Goal: Use online tool/utility

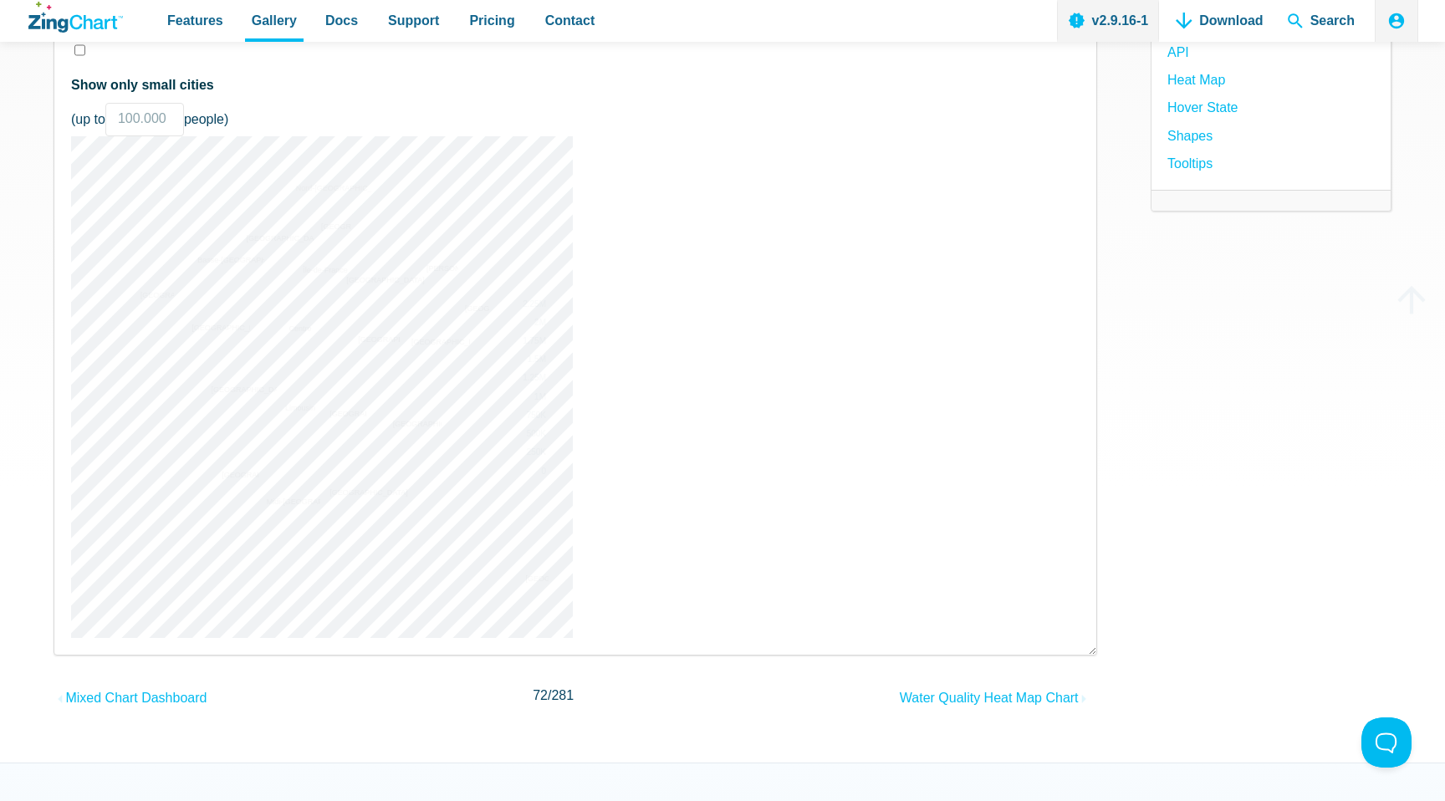
scroll to position [250, 0]
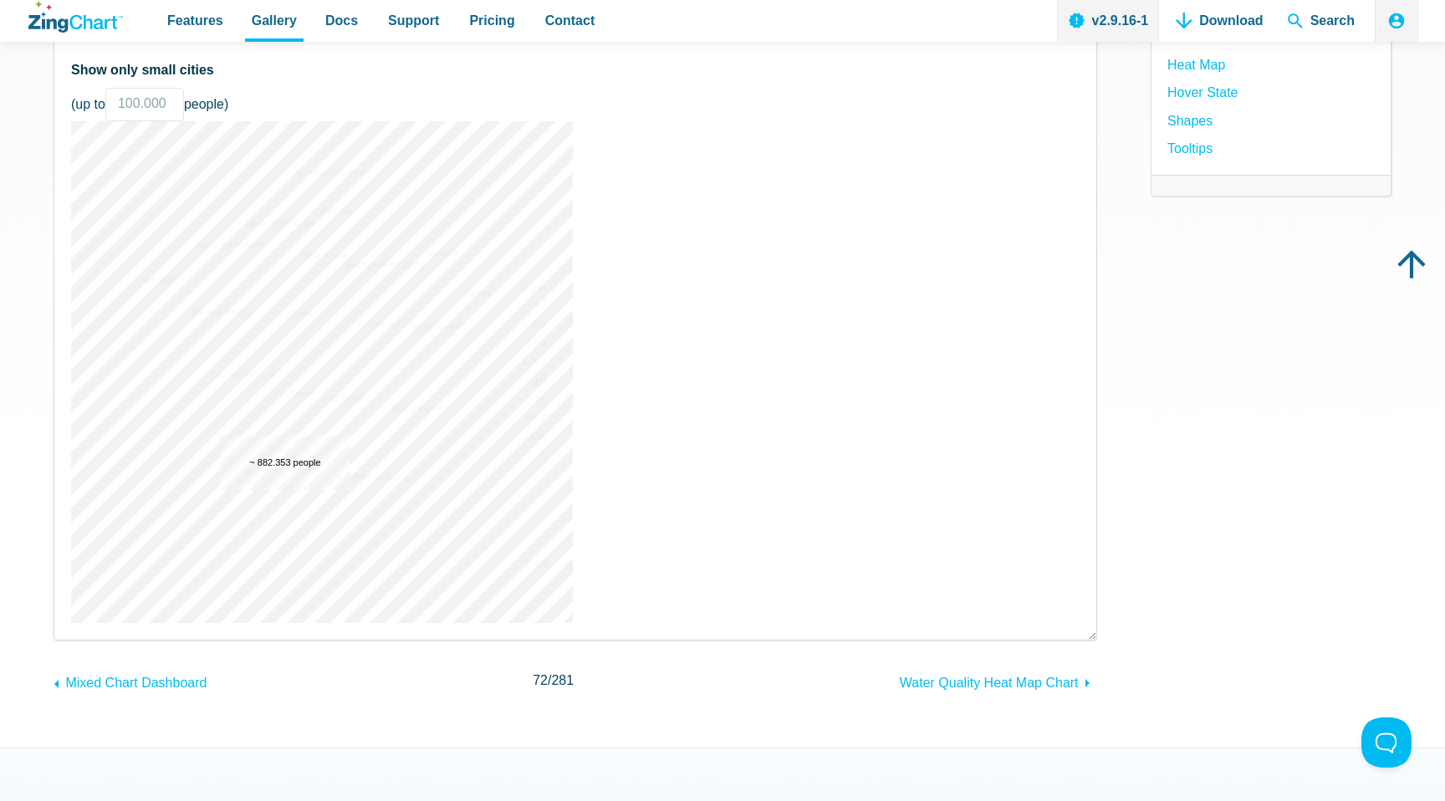
click at [285, 489] on img "App Content" at bounding box center [322, 372] width 502 height 502
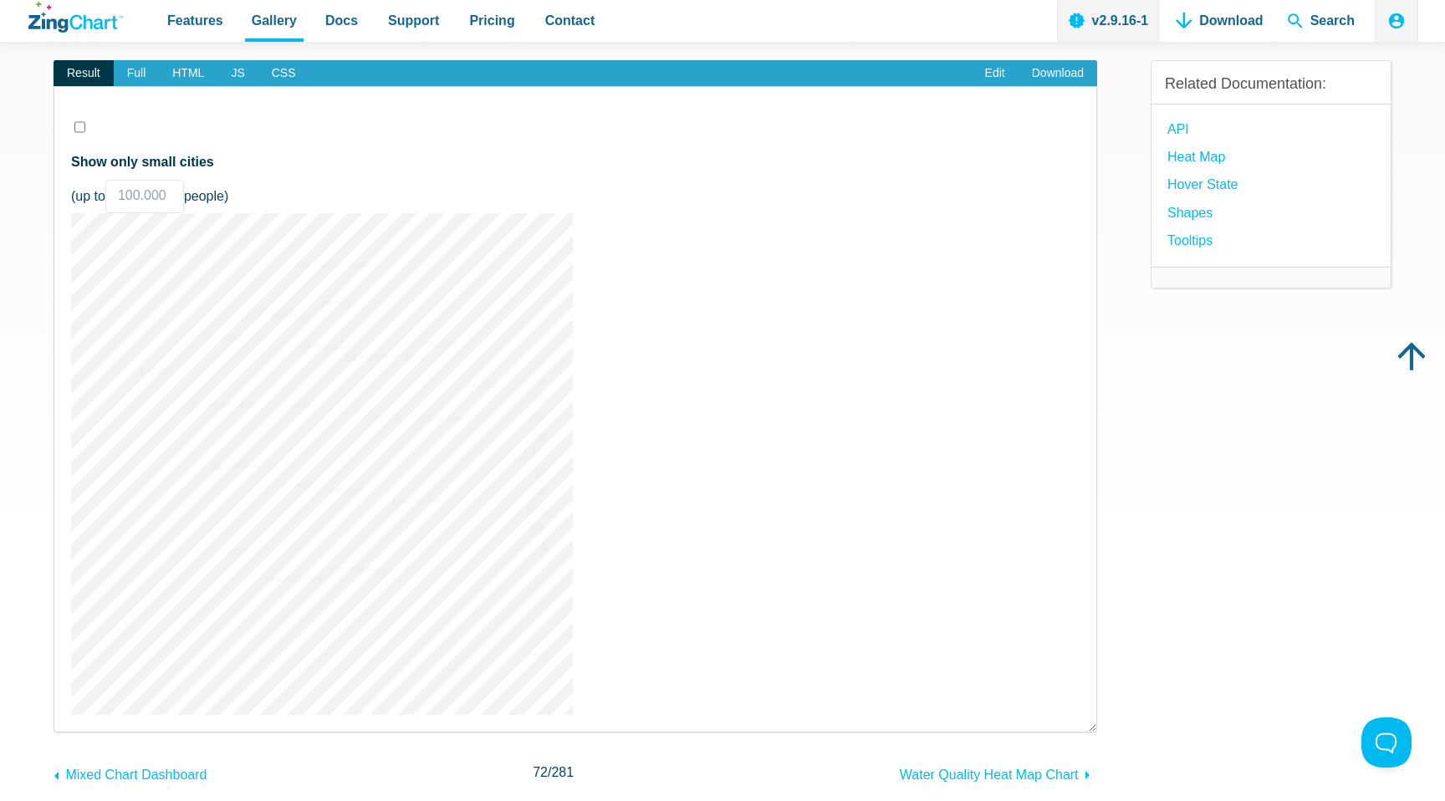
scroll to position [156, 0]
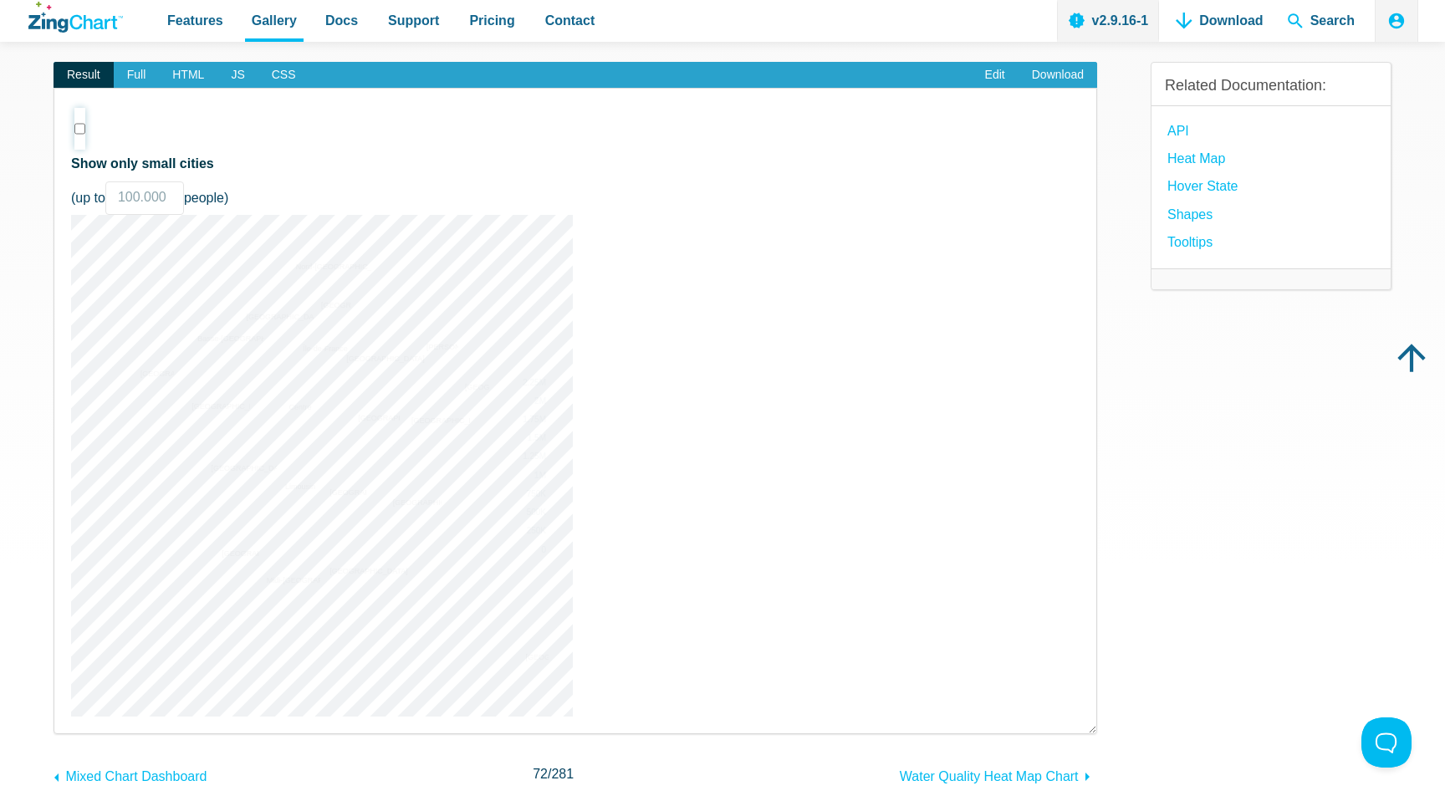
click at [80, 130] on input "Show only small cities" at bounding box center [79, 129] width 11 height 42
checkbox input "true"
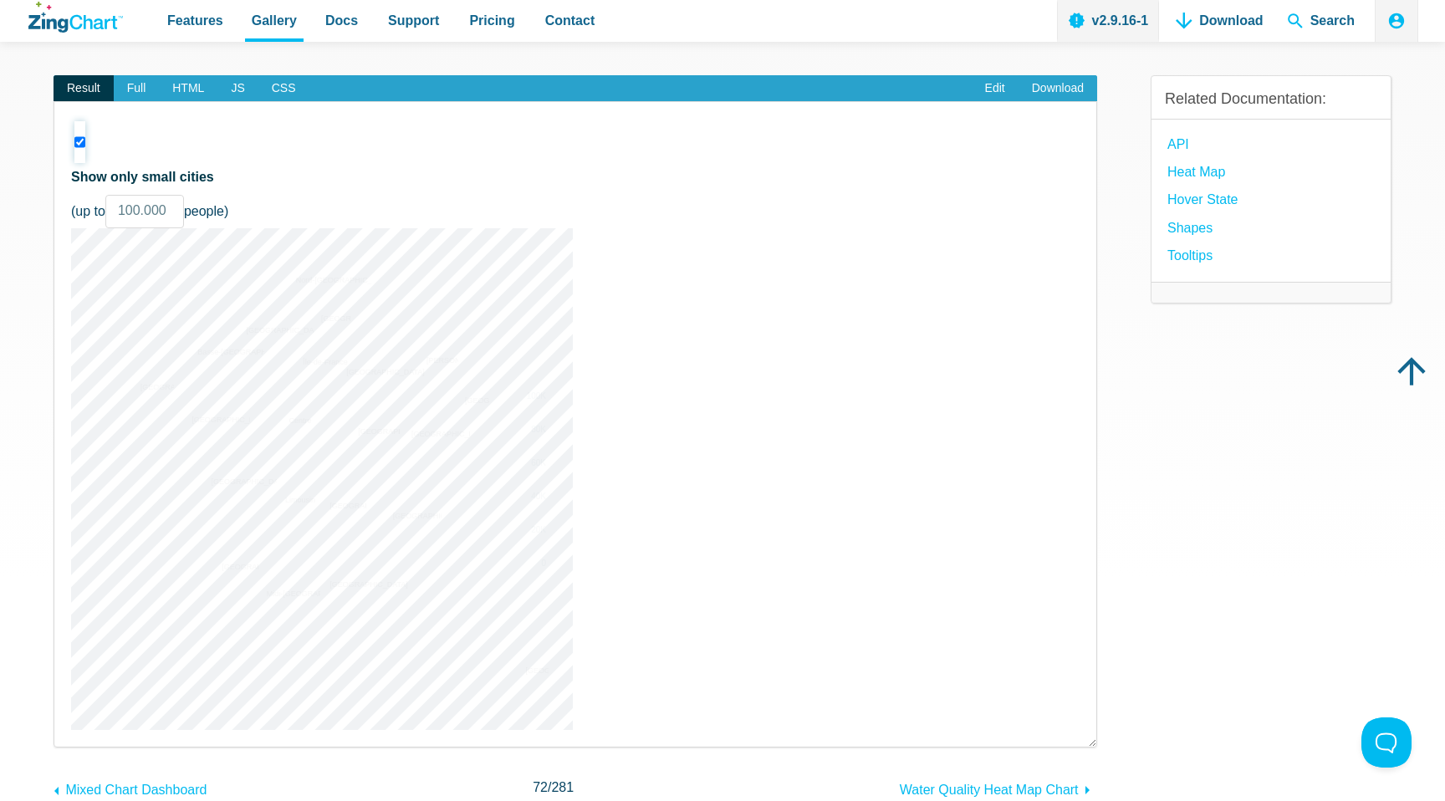
scroll to position [145, 0]
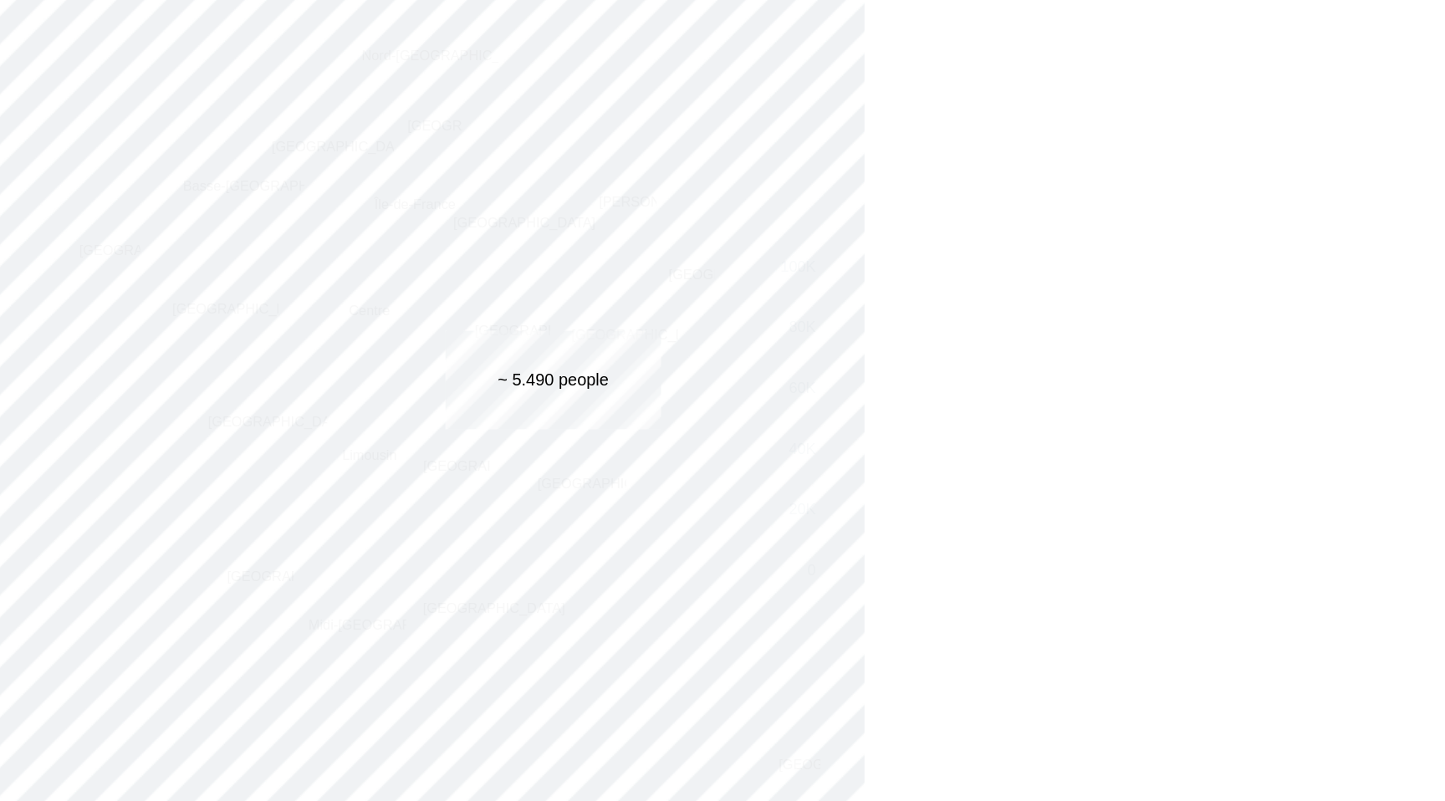
drag, startPoint x: 360, startPoint y: 546, endPoint x: 401, endPoint y: 483, distance: 75.4
click at [401, 483] on img "App Content" at bounding box center [322, 478] width 502 height 502
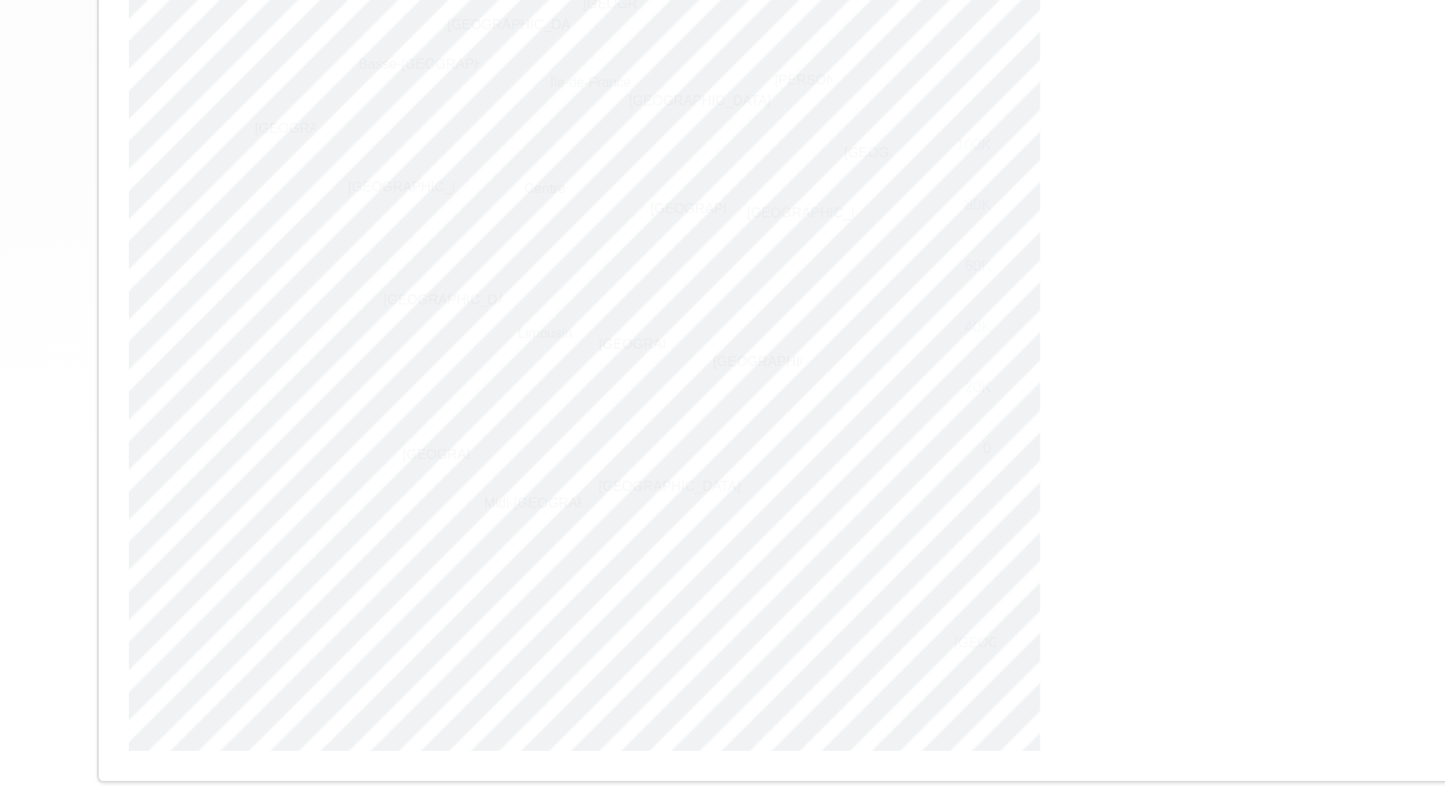
click at [379, 628] on img "App Content" at bounding box center [322, 478] width 502 height 502
